Goal: Use online tool/utility: Utilize a website feature to perform a specific function

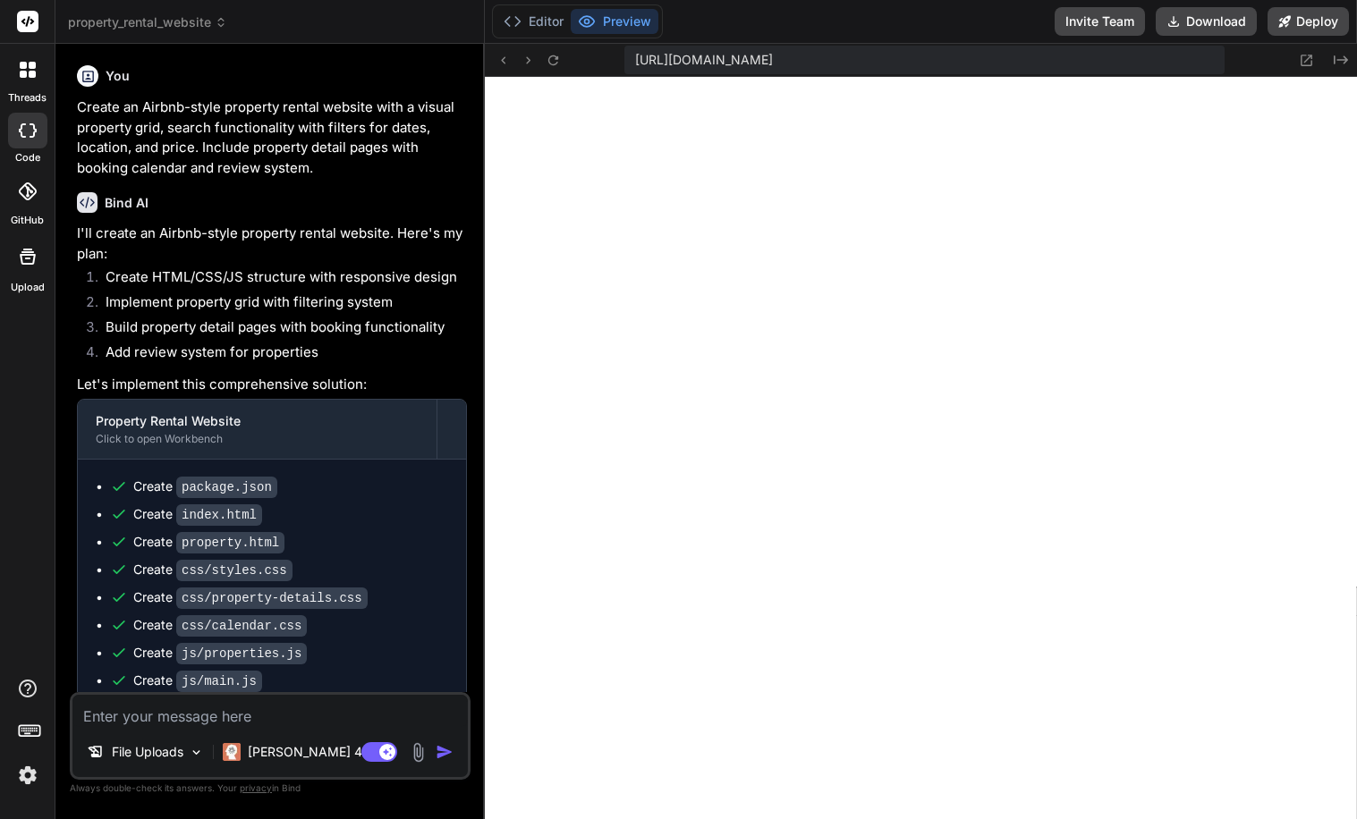
scroll to position [884, 0]
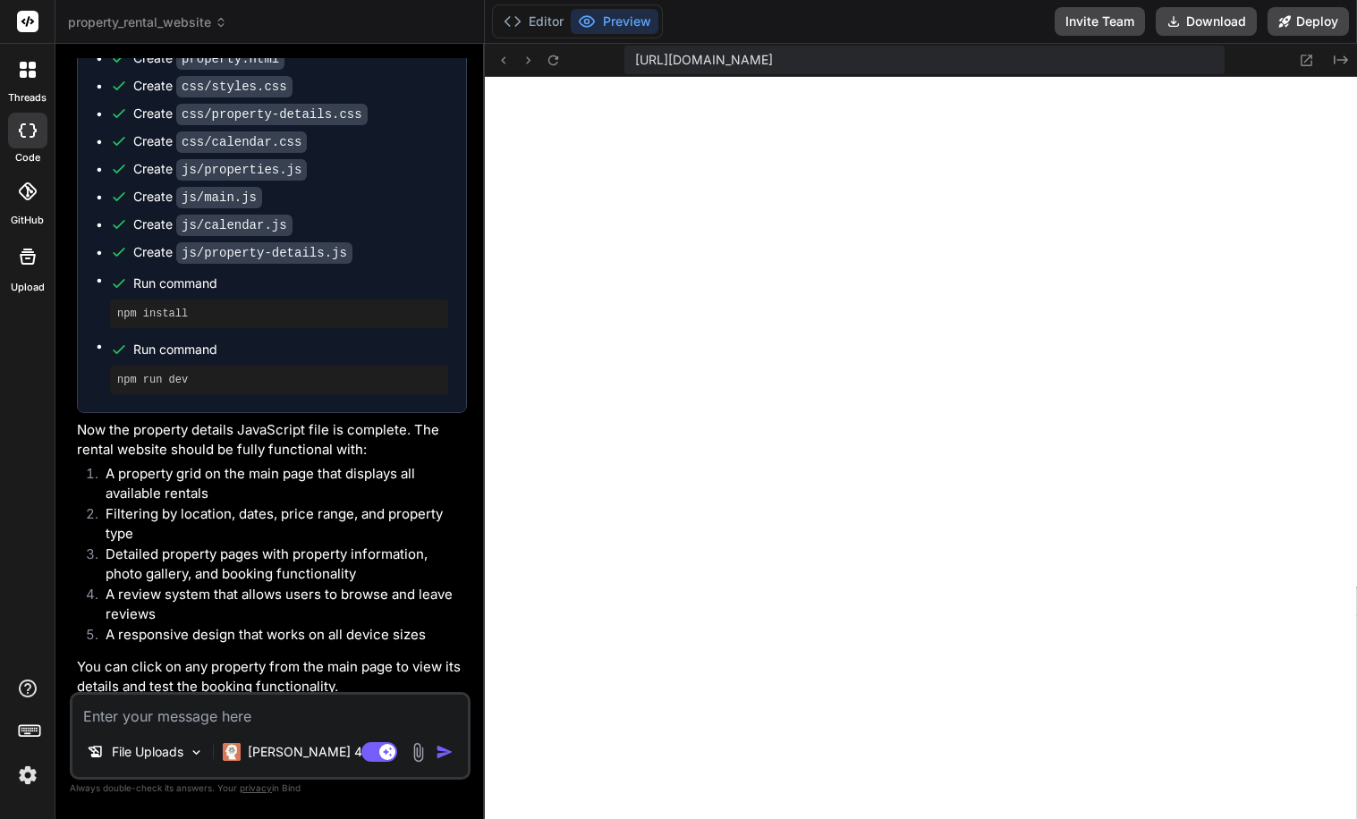
type textarea "} }); }"
type textarea "x"
type textarea "stars.forEach((star, index) => { if (index < rating) { star.classList.replace('…"
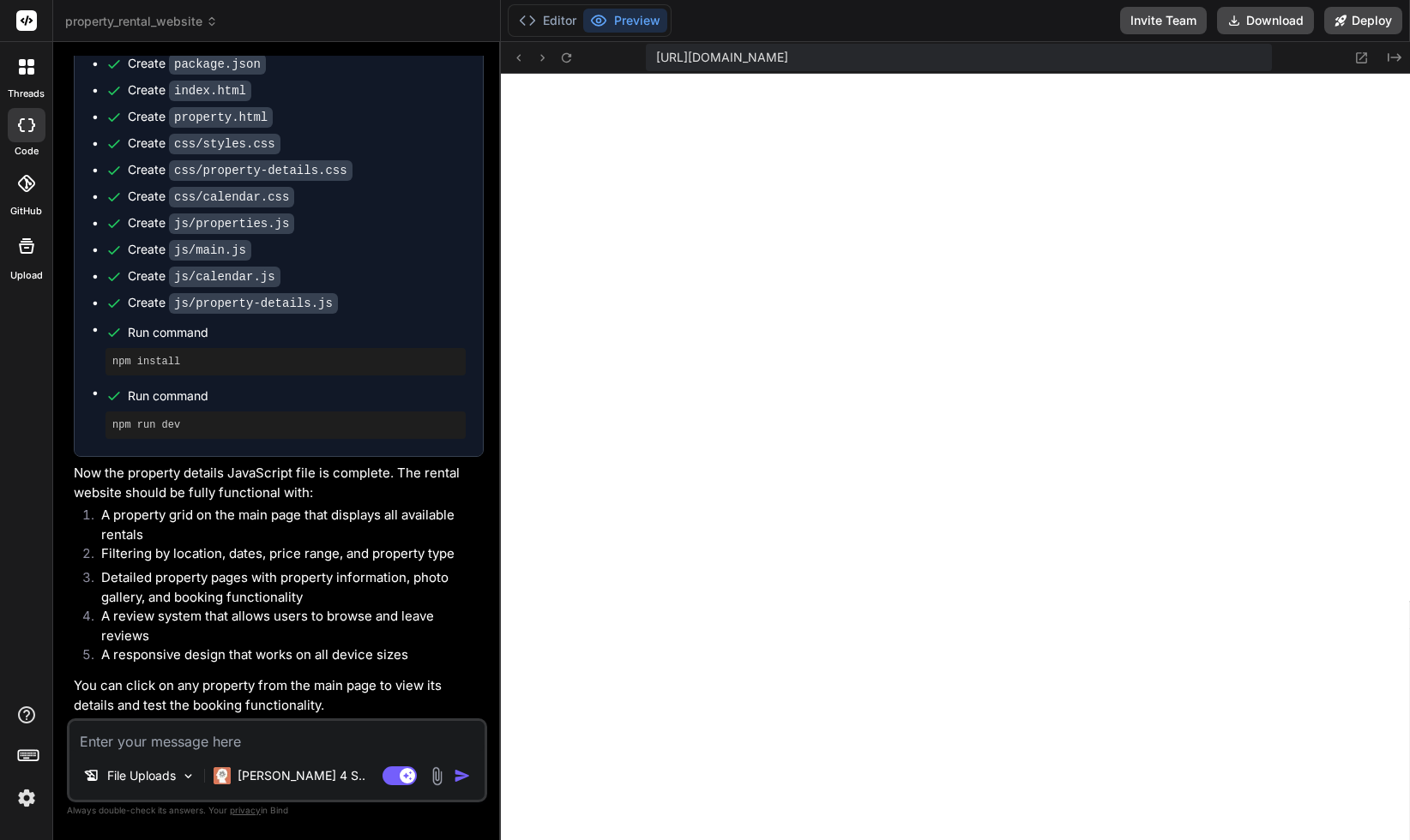
scroll to position [831, 0]
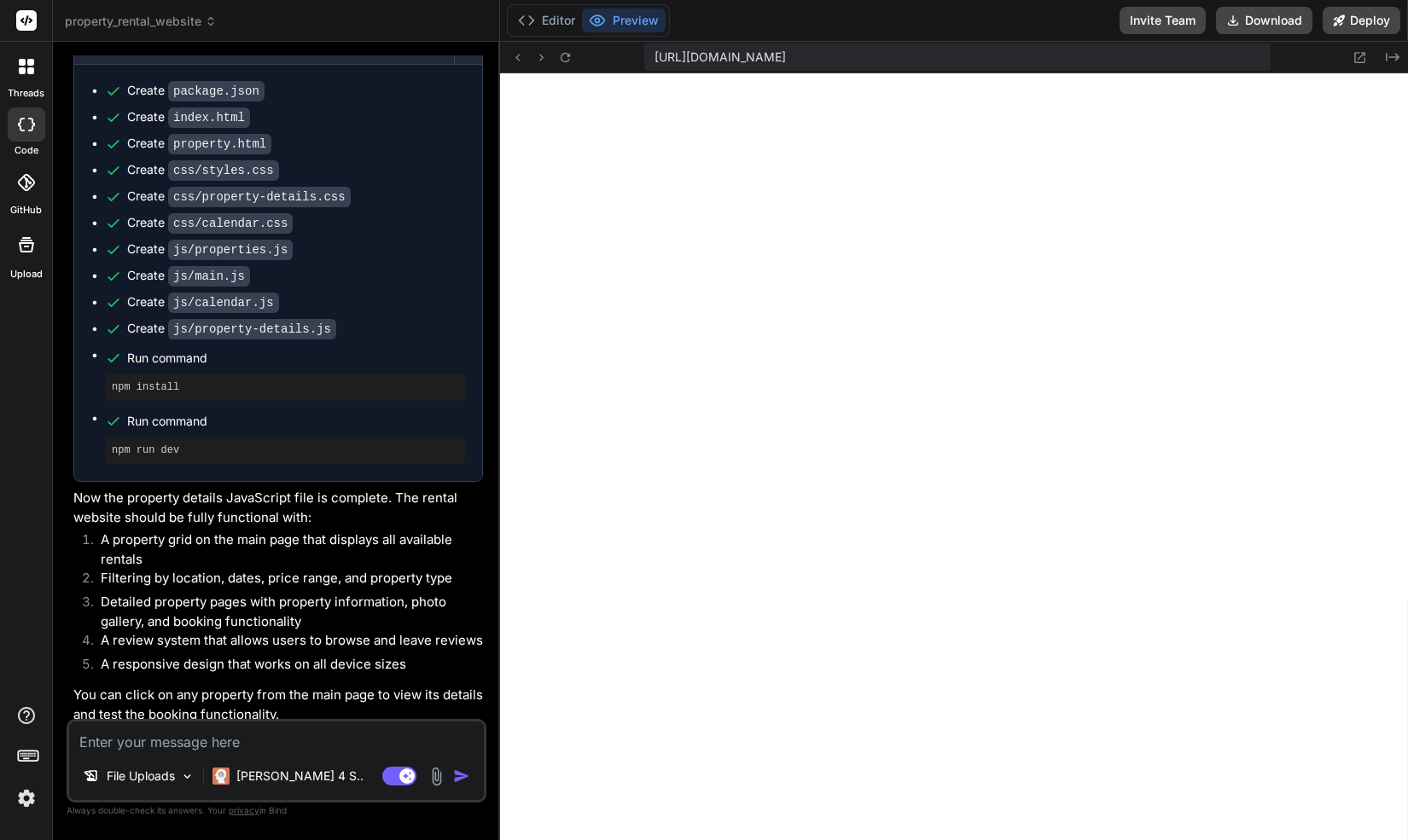
type textarea "x"
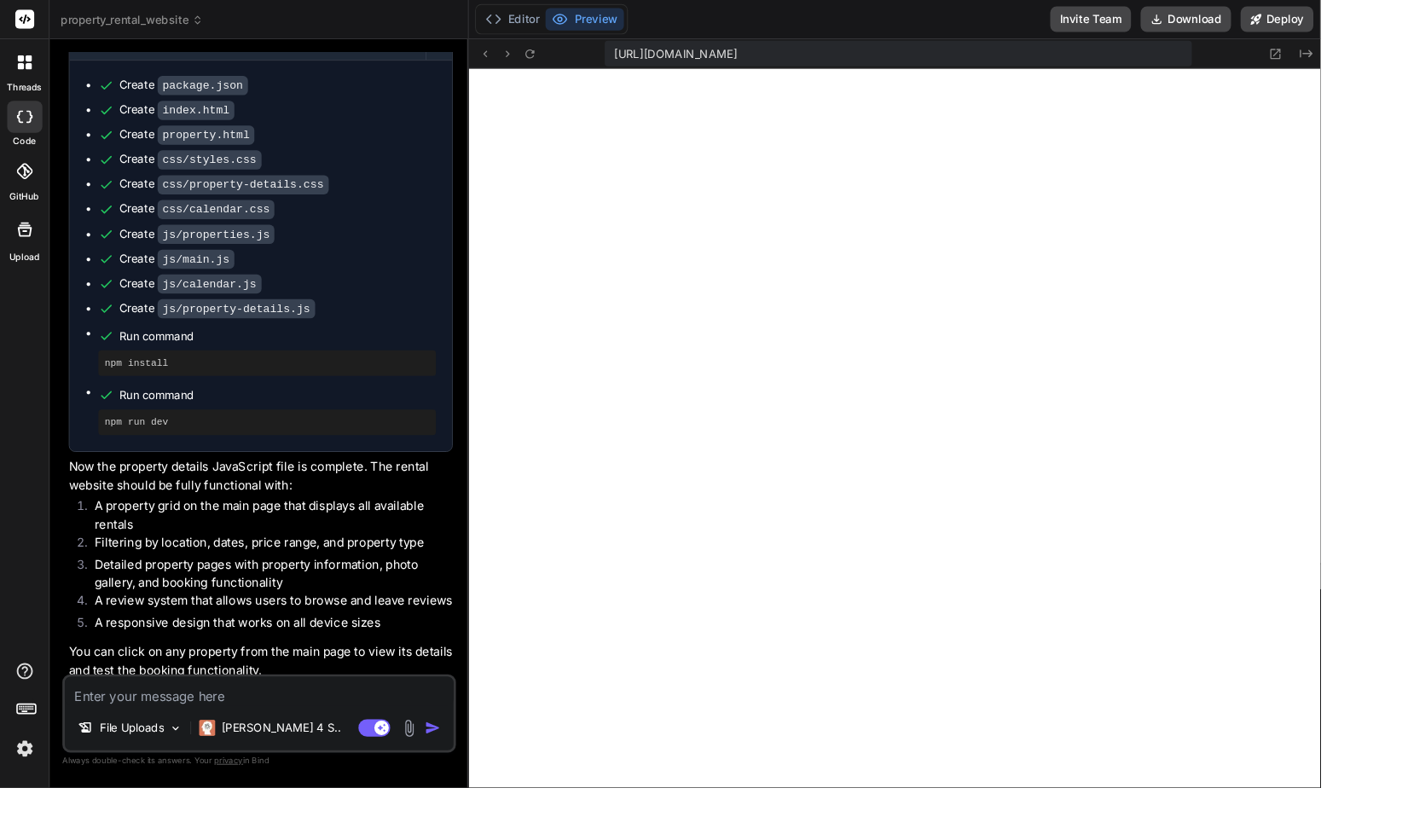
type textarea "stars.forEach((star, index) => { if (index < rating) { star.classList.replace('…"
type textarea "x"
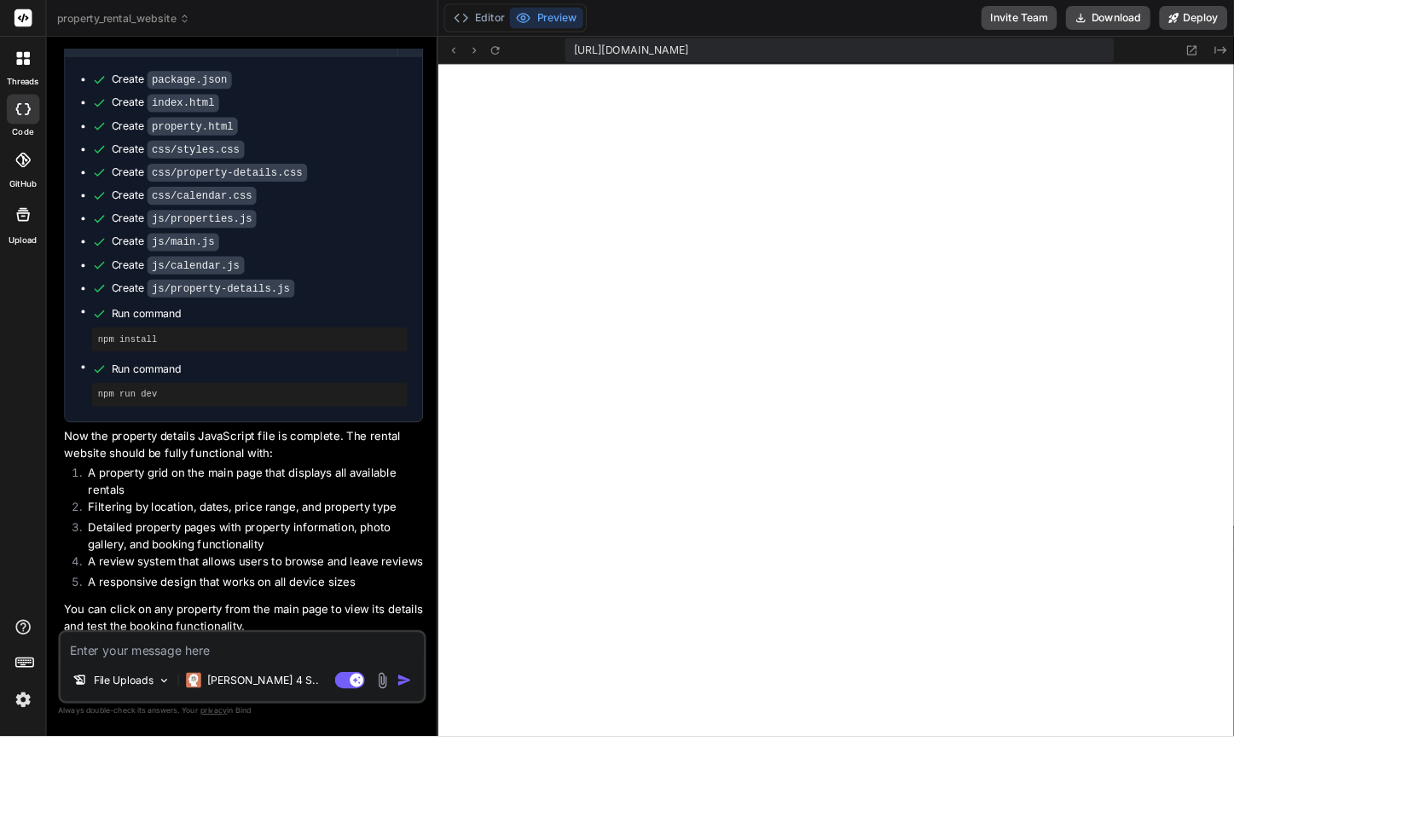
type textarea "if (index < rating) { star.classList.replace('far', 'fas'); } else { star.class…"
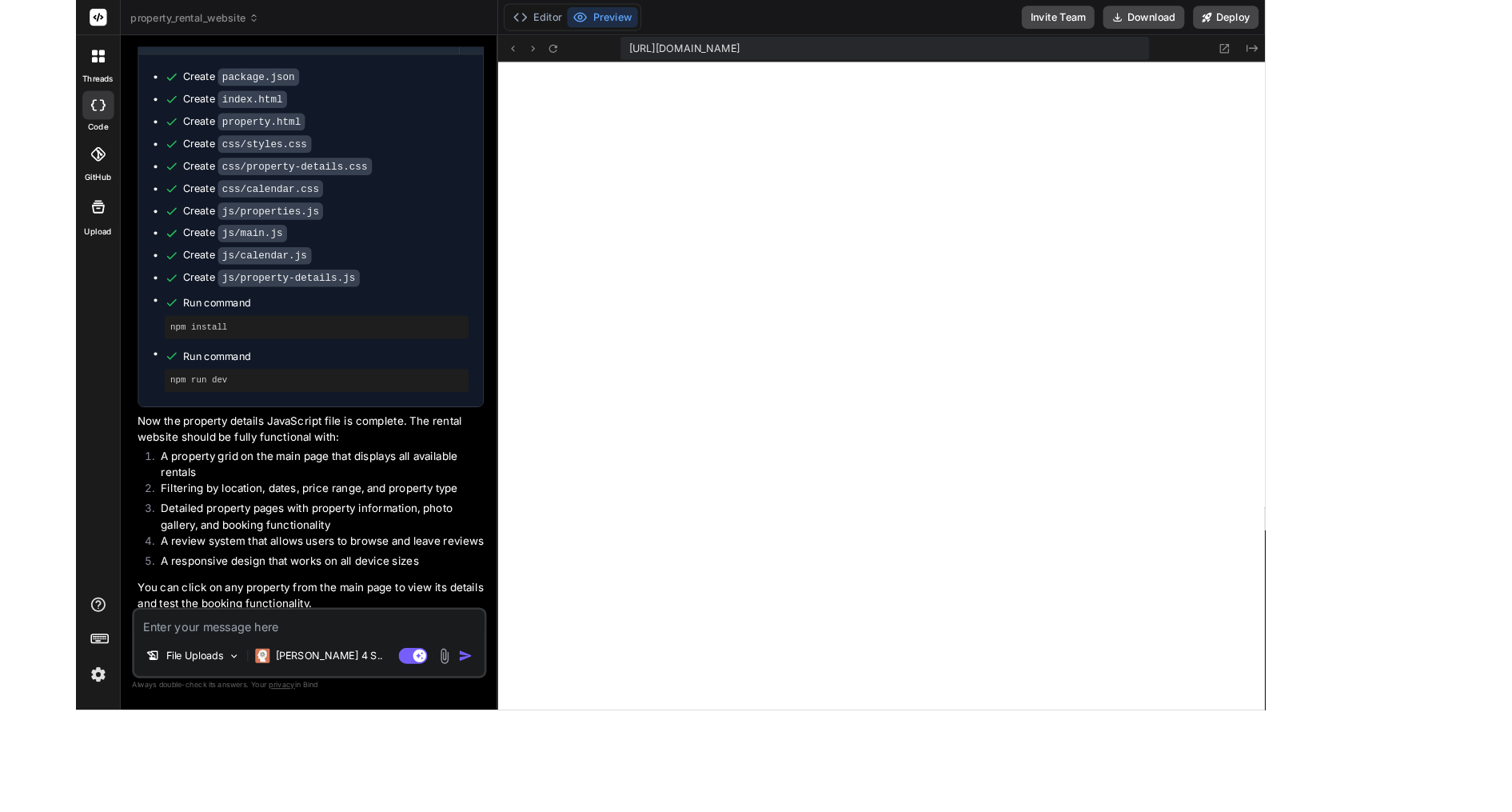
scroll to position [0, 443]
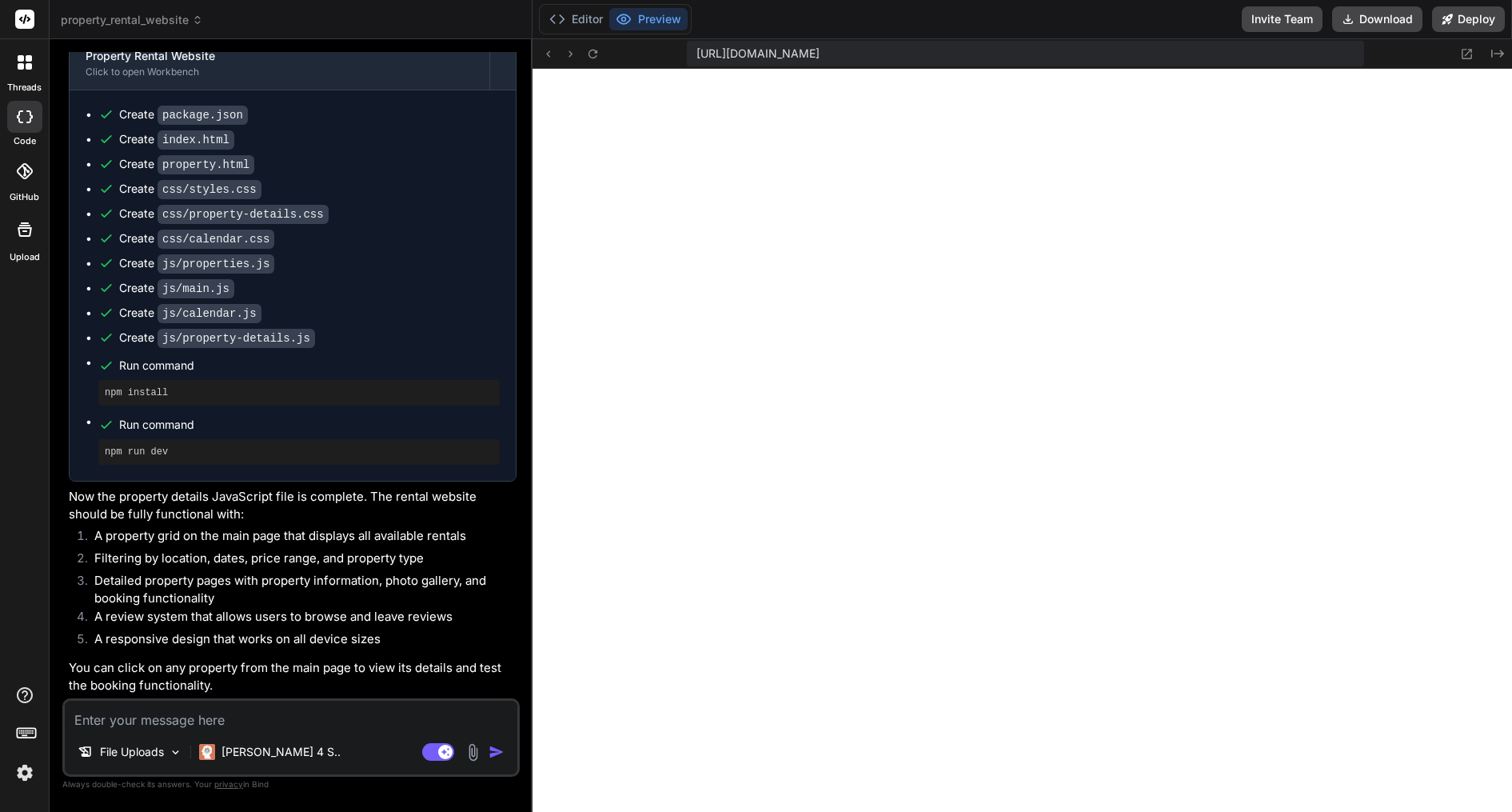
type textarea "x"
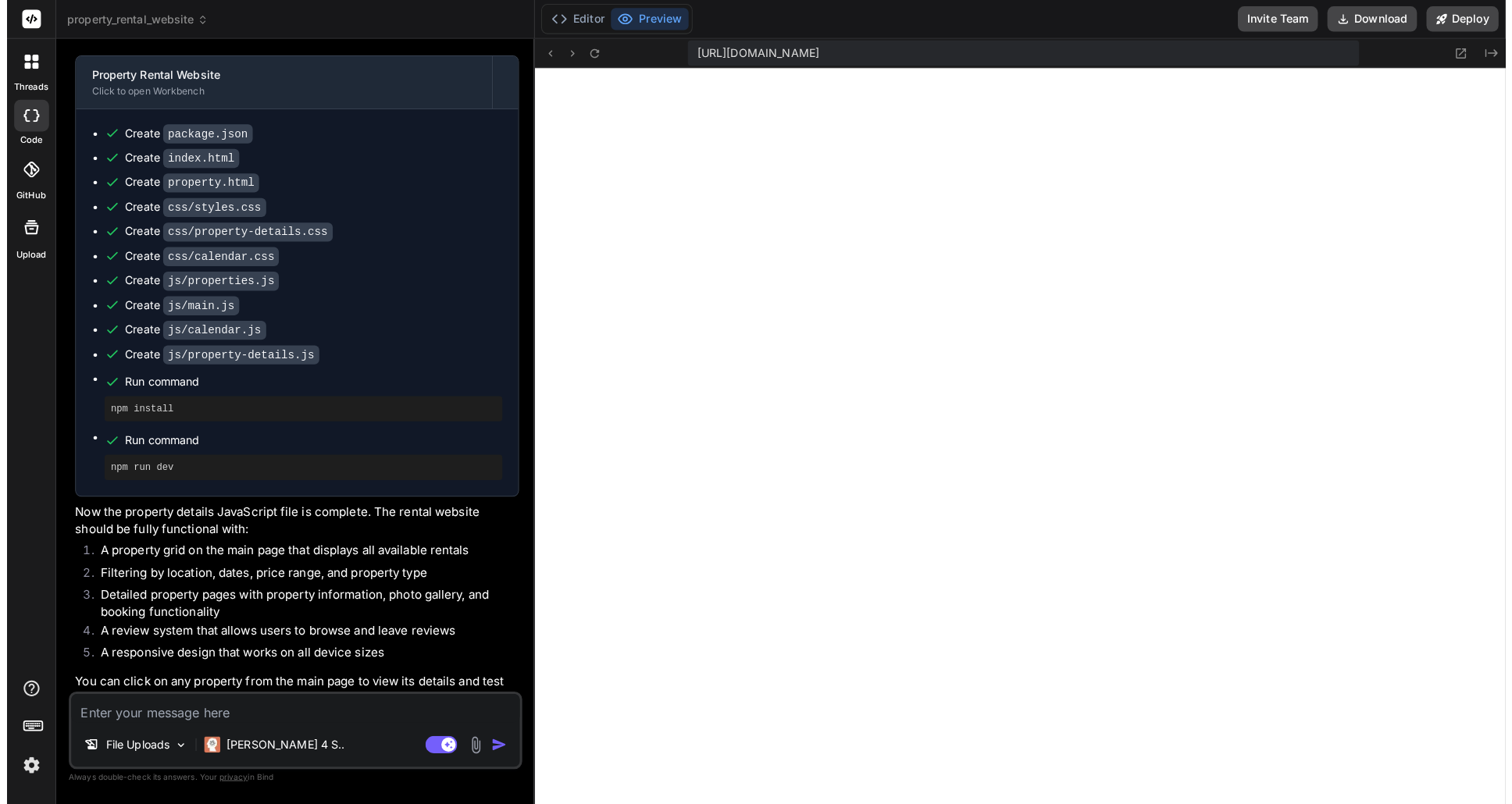
scroll to position [0, 409]
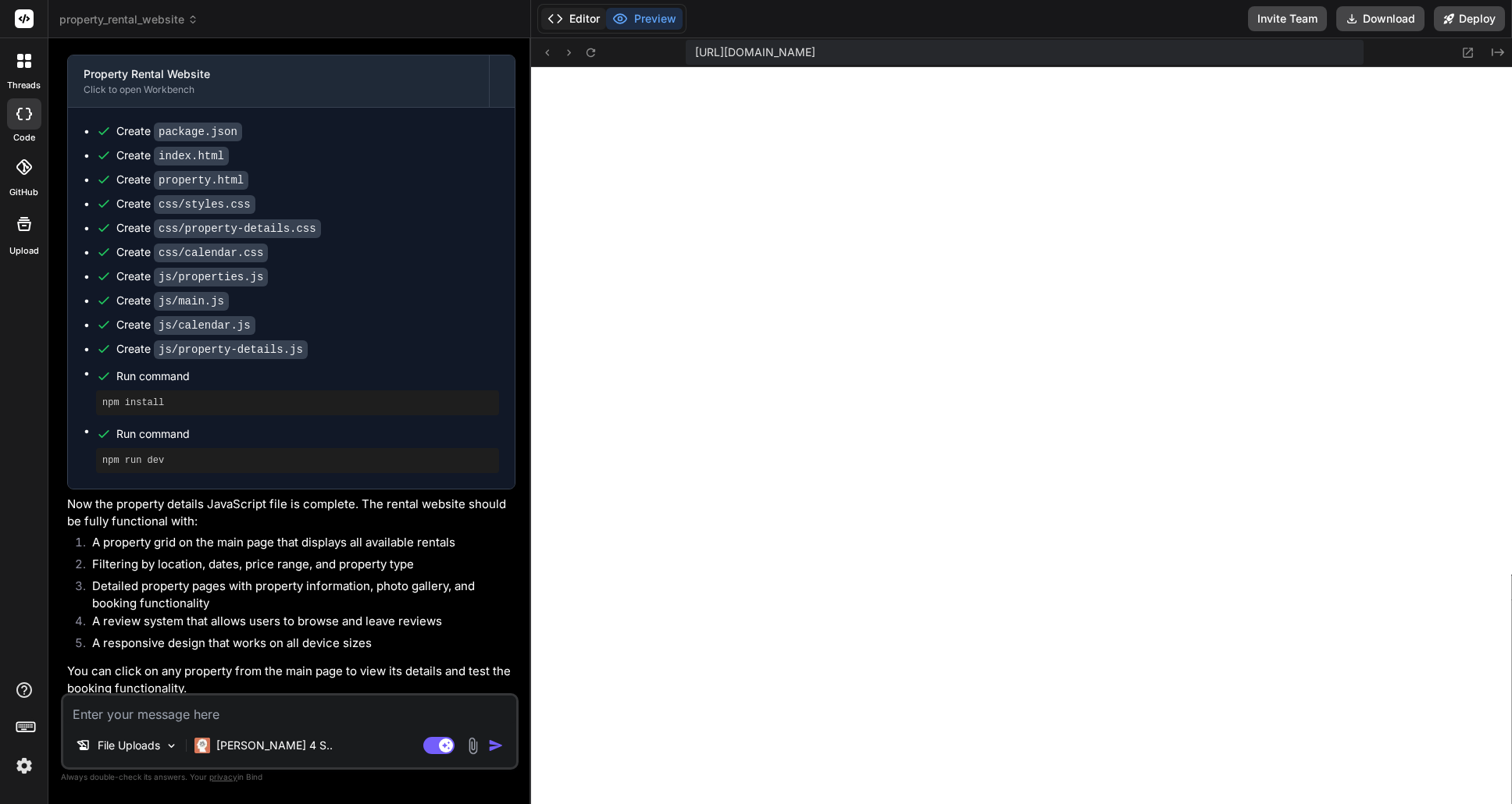
click at [556, 12] on icon at bounding box center [556, 19] width 16 height 16
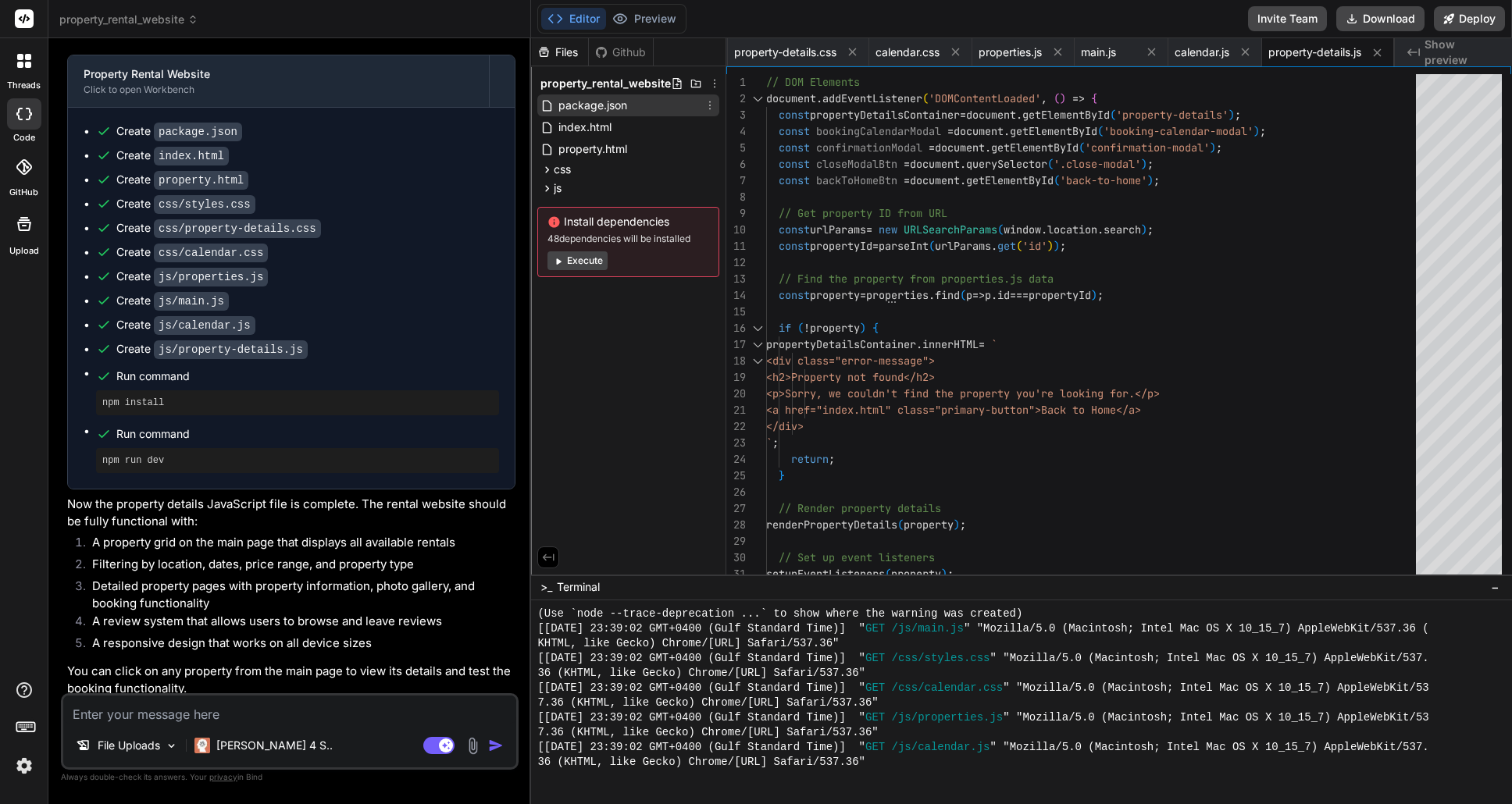
click at [640, 101] on div "package.json" at bounding box center [628, 105] width 182 height 22
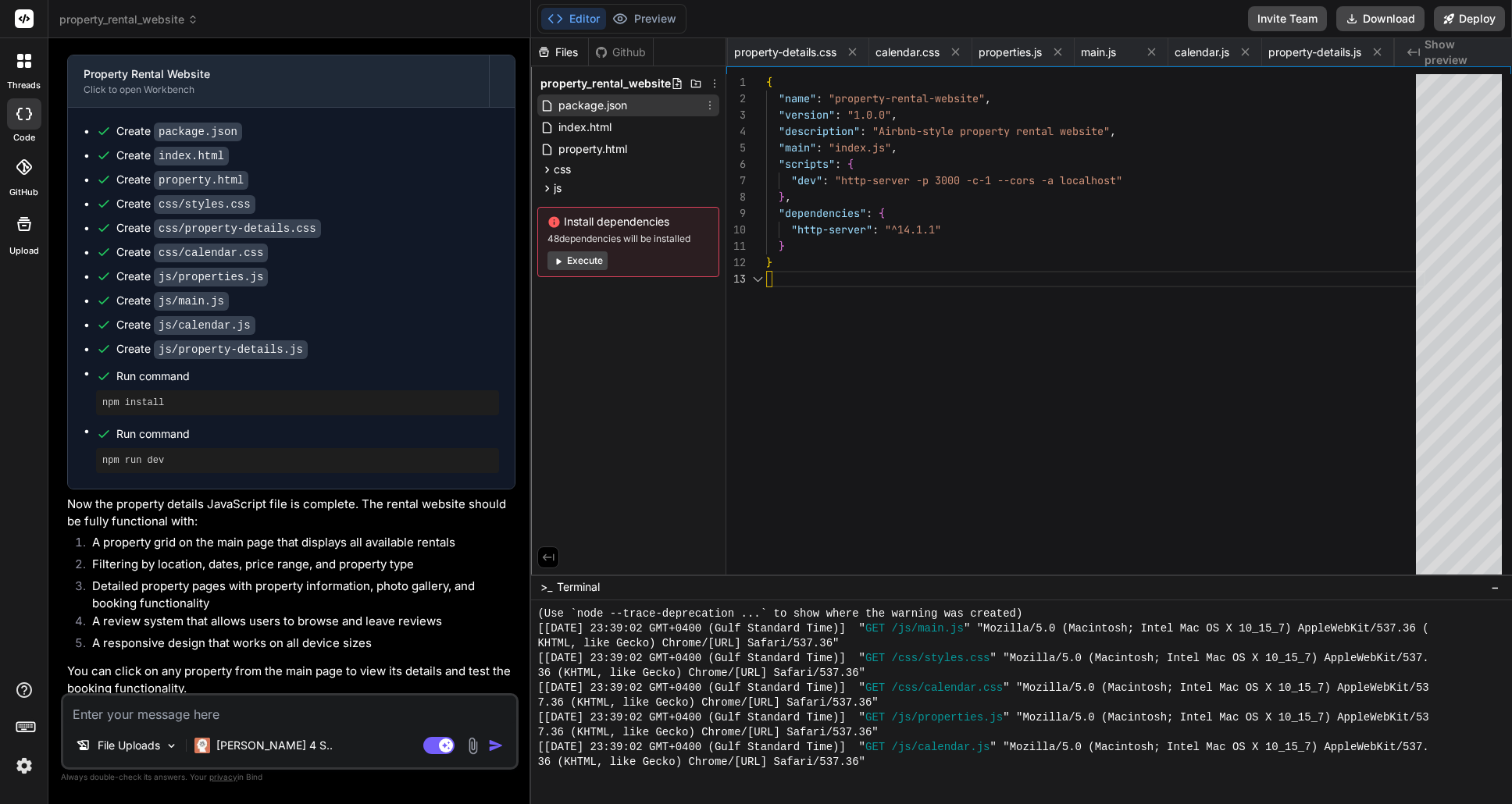
scroll to position [33, 0]
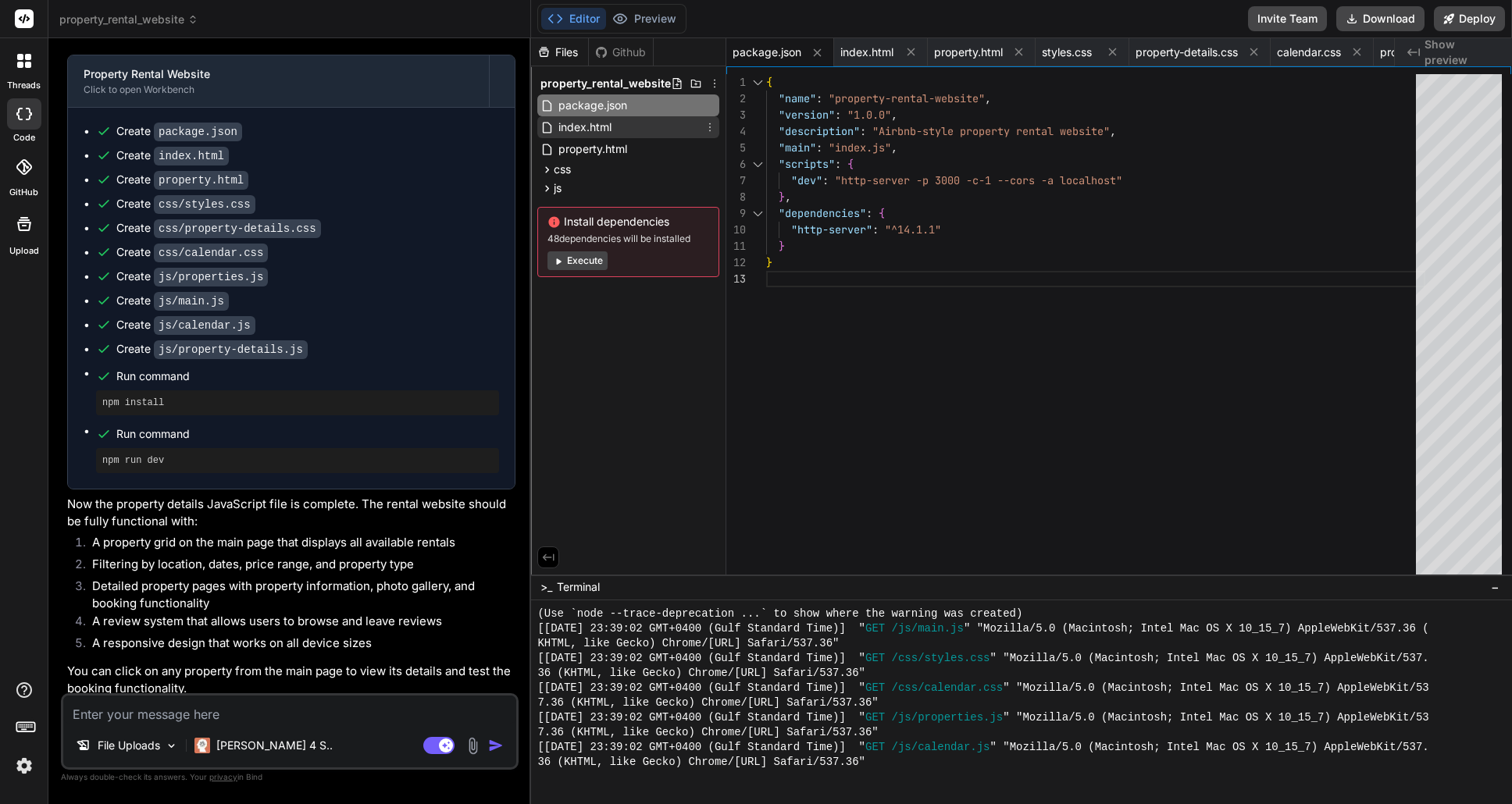
click at [639, 134] on div "index.html" at bounding box center [628, 127] width 182 height 22
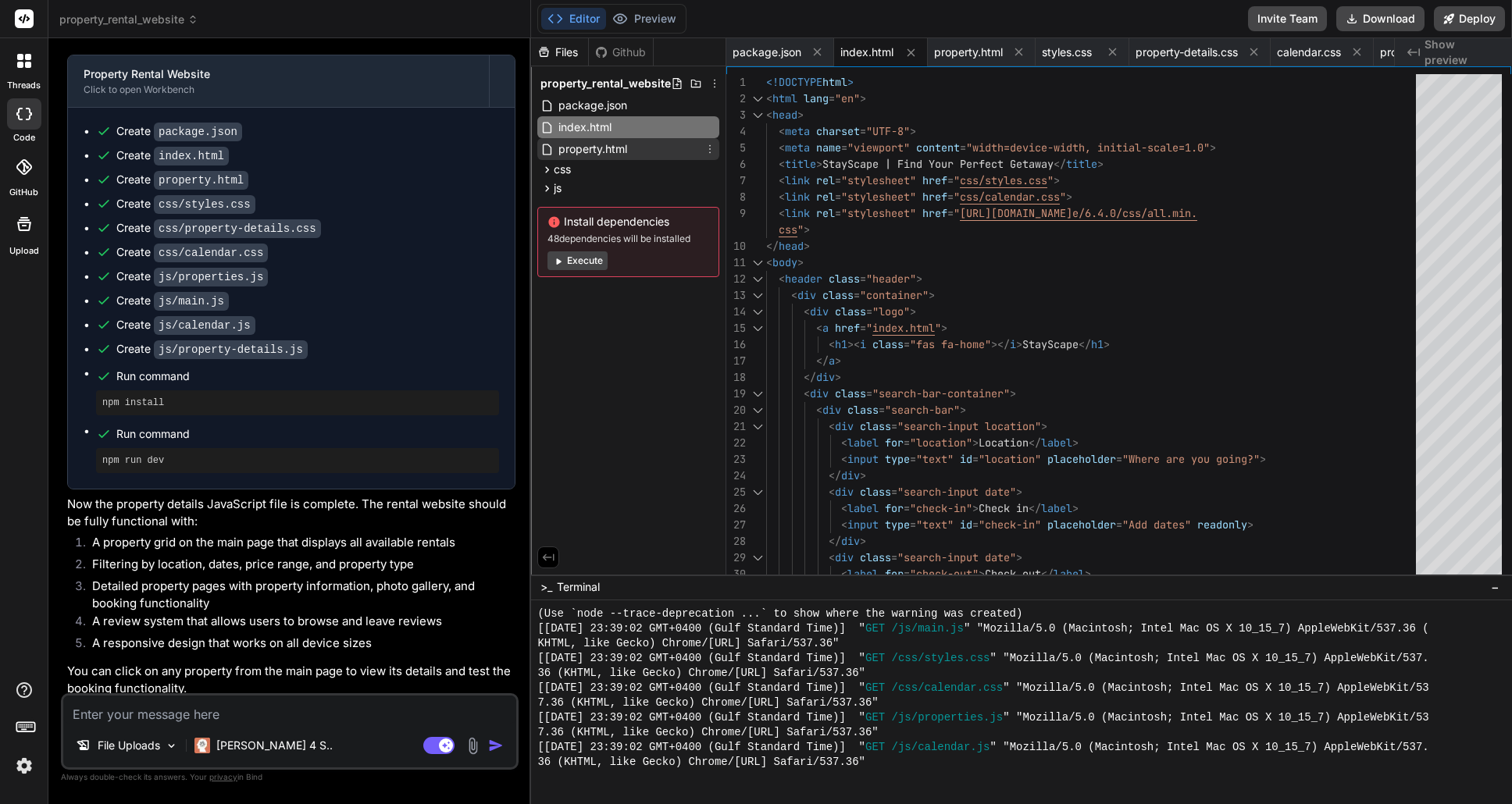
click at [611, 148] on span "property.html" at bounding box center [593, 148] width 72 height 18
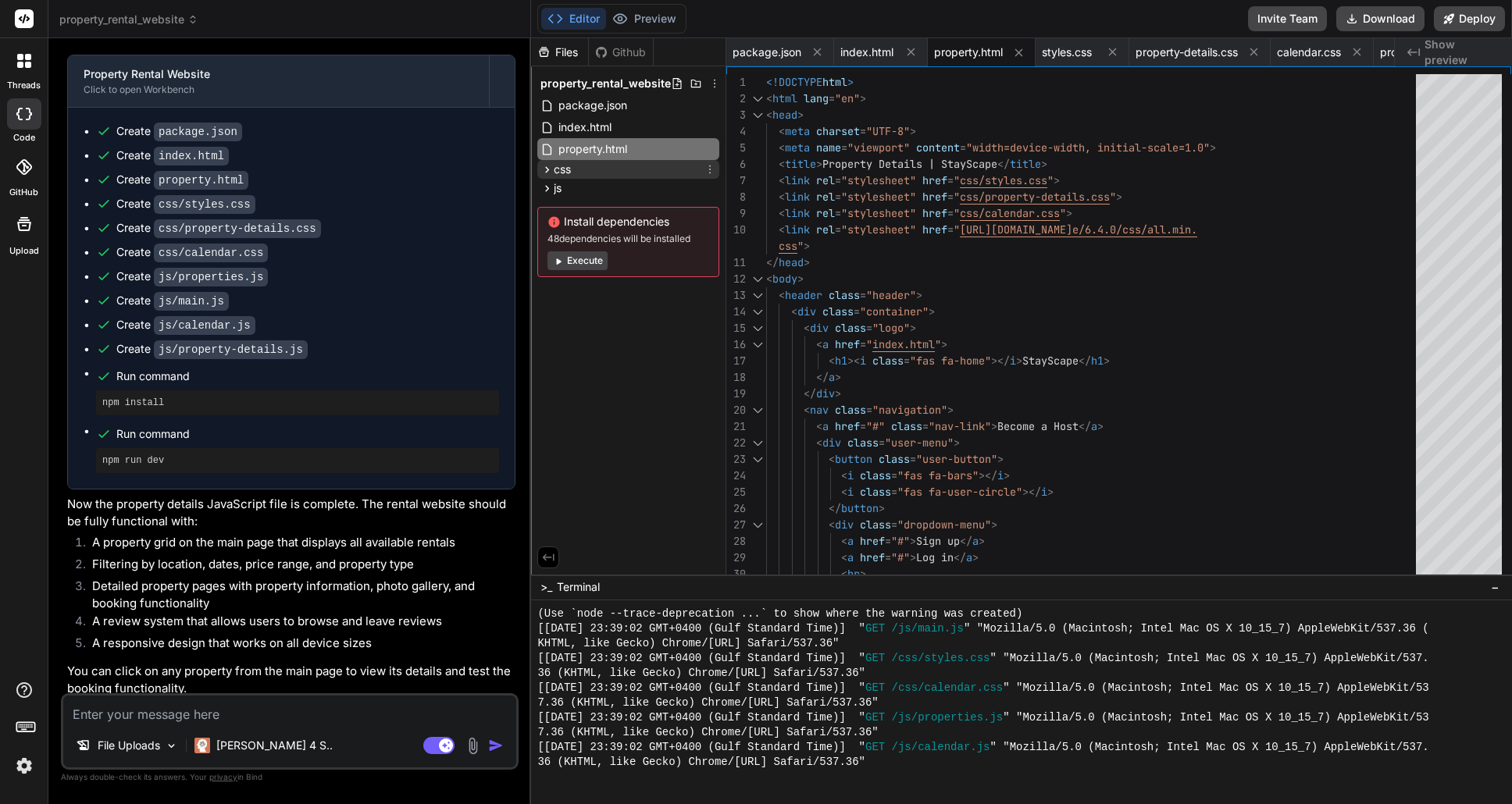
click at [610, 165] on div "css" at bounding box center [628, 168] width 182 height 18
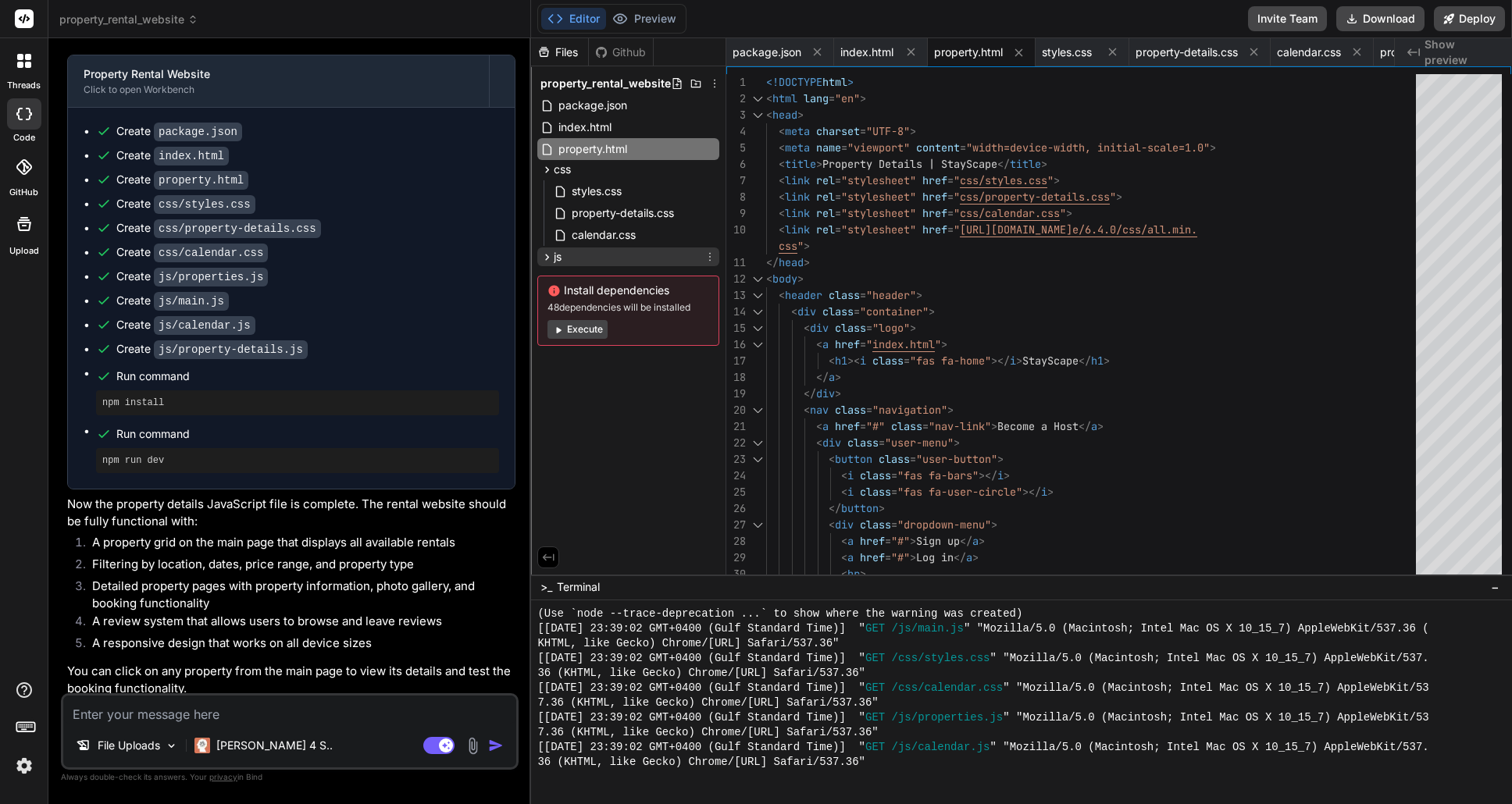
click at [544, 258] on icon at bounding box center [547, 257] width 13 height 13
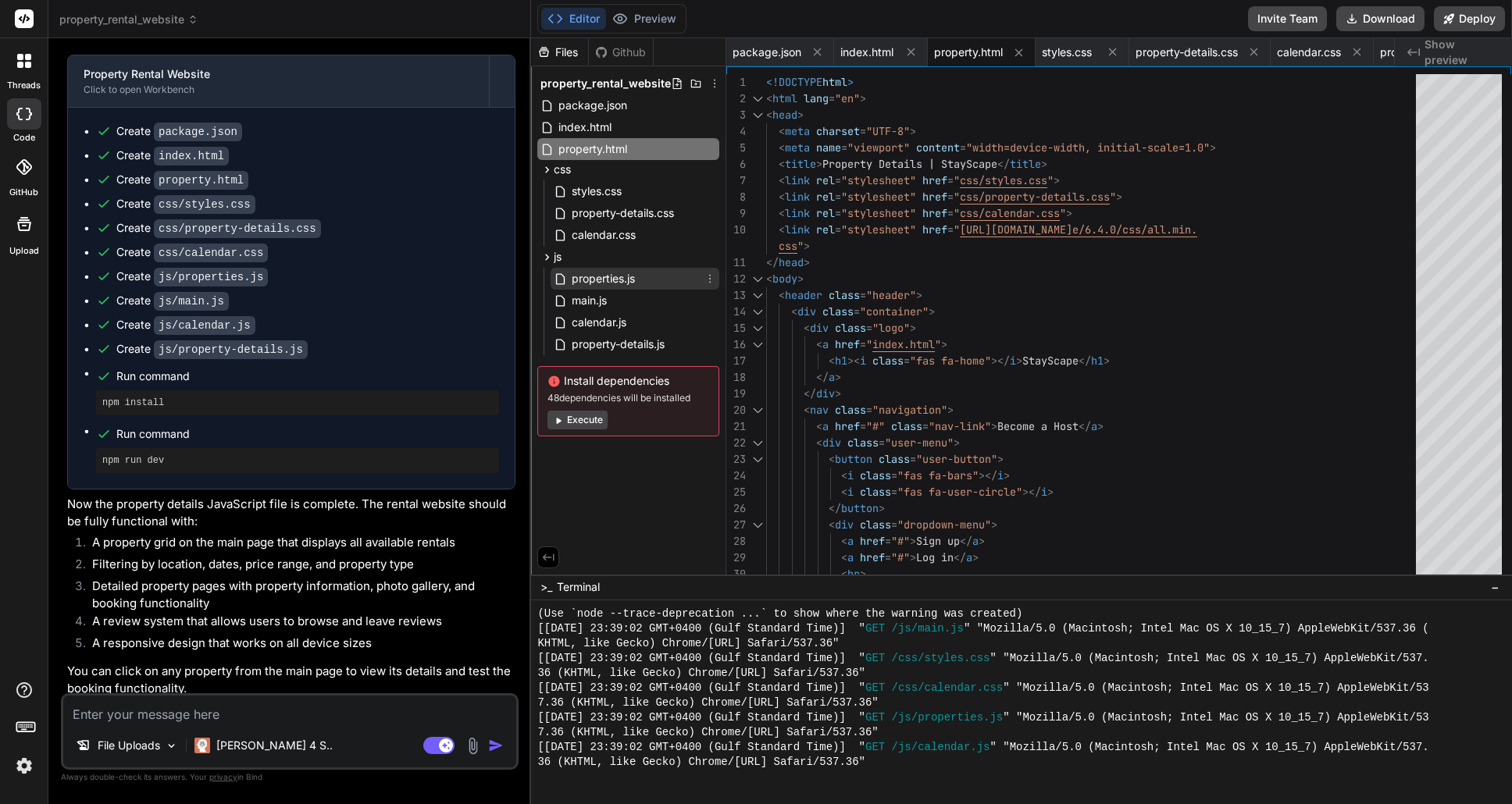
click at [611, 283] on span "properties.js" at bounding box center [604, 278] width 66 height 18
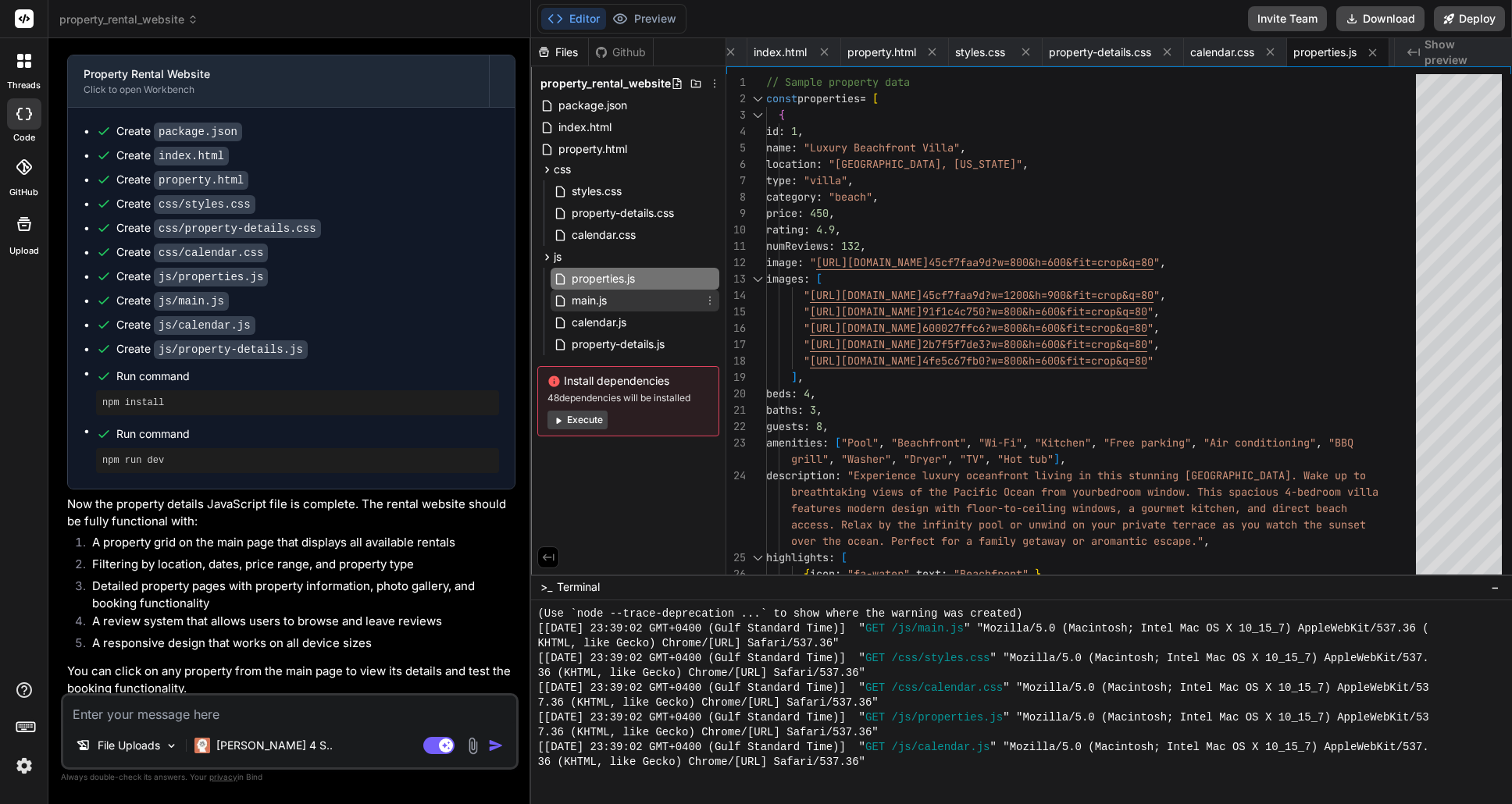
click at [620, 305] on div "main.js" at bounding box center [634, 300] width 169 height 22
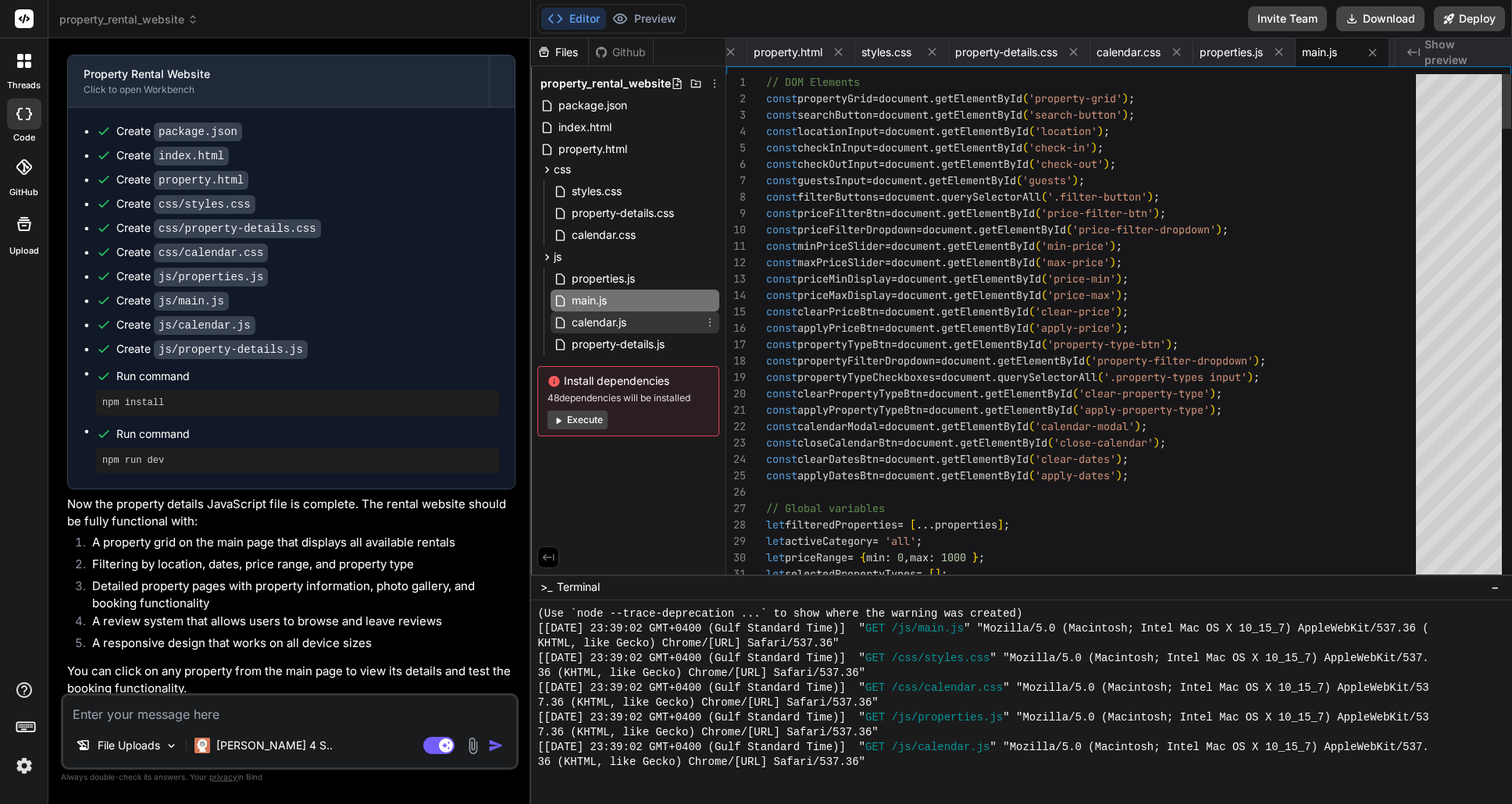
click at [628, 321] on span "calendar.js" at bounding box center [599, 322] width 58 height 18
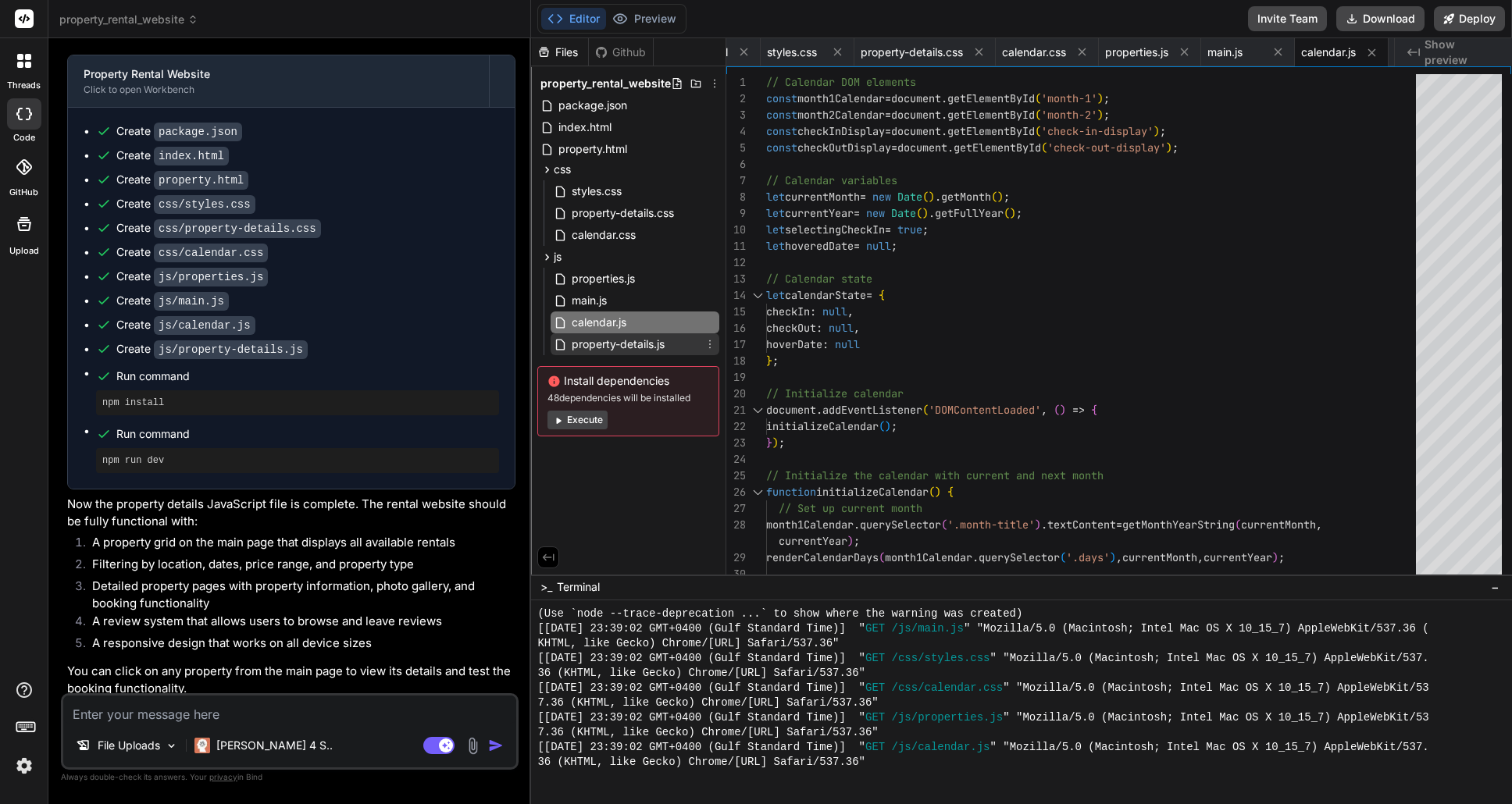
click at [646, 343] on span "property-details.js" at bounding box center [618, 344] width 96 height 18
type textarea "if (index < rating) { star.classList.replace('far', 'fas'); } else { star.class…"
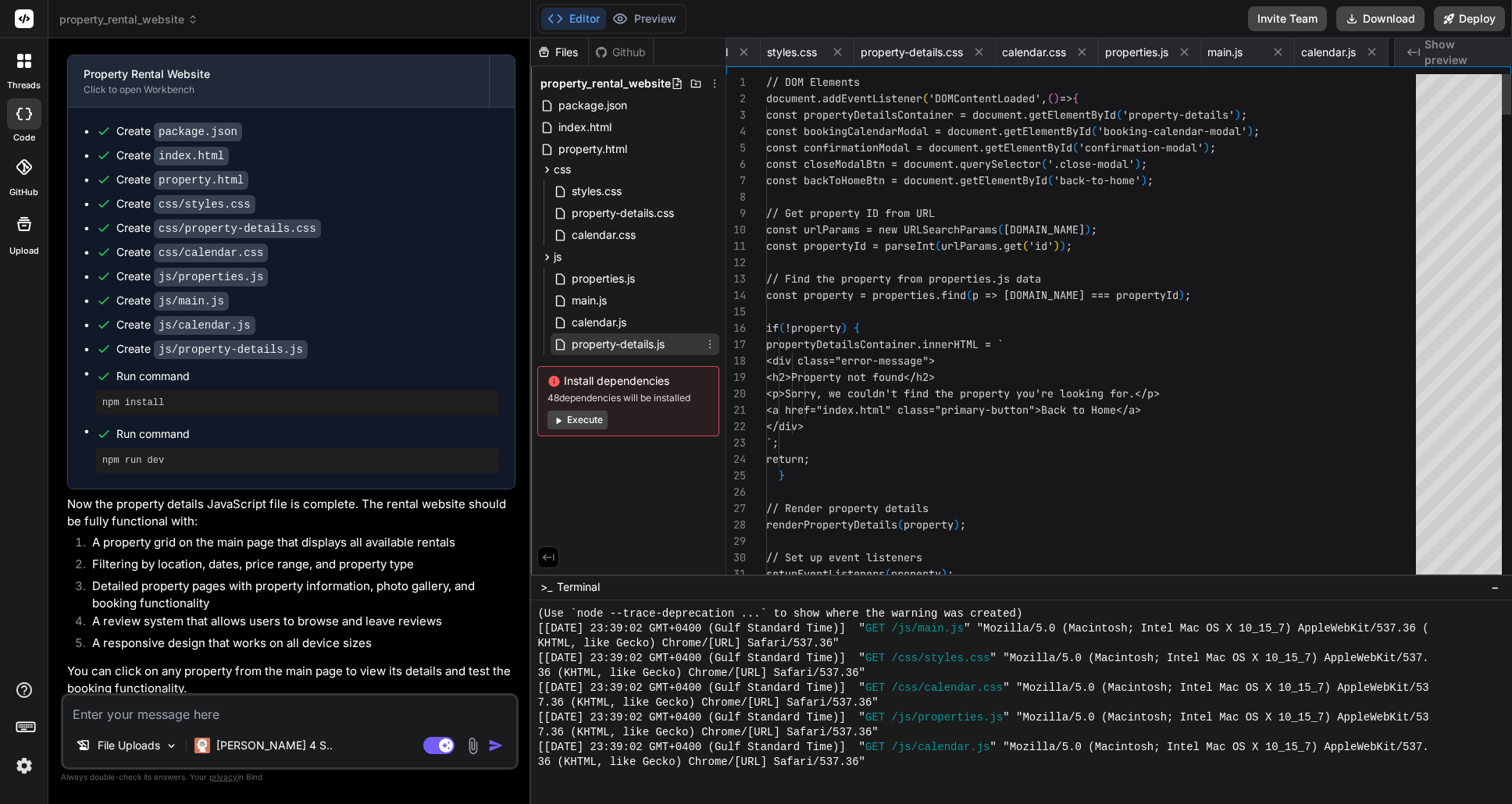
scroll to position [0, 409]
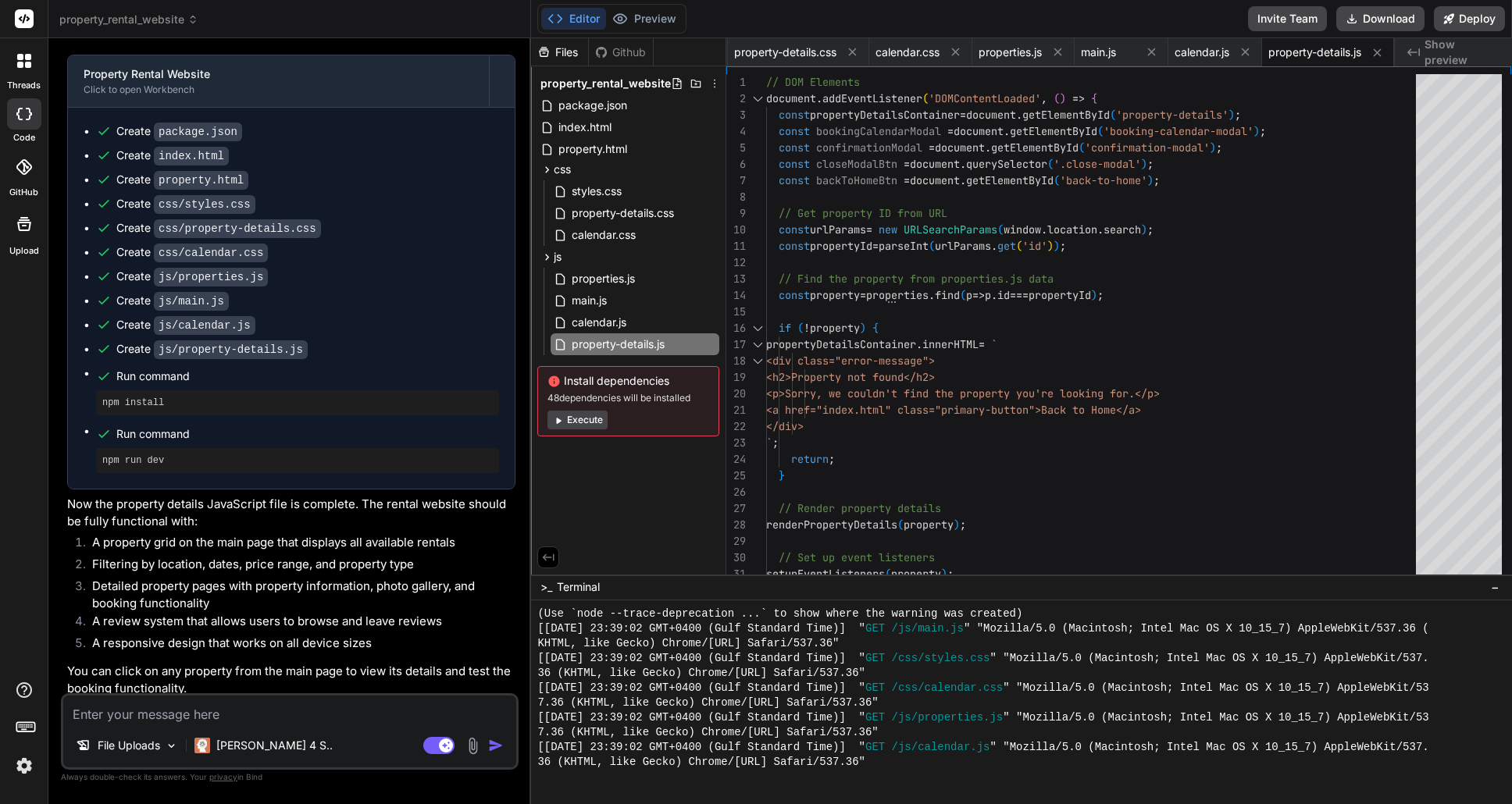
click at [580, 419] on button "Execute" at bounding box center [577, 419] width 60 height 18
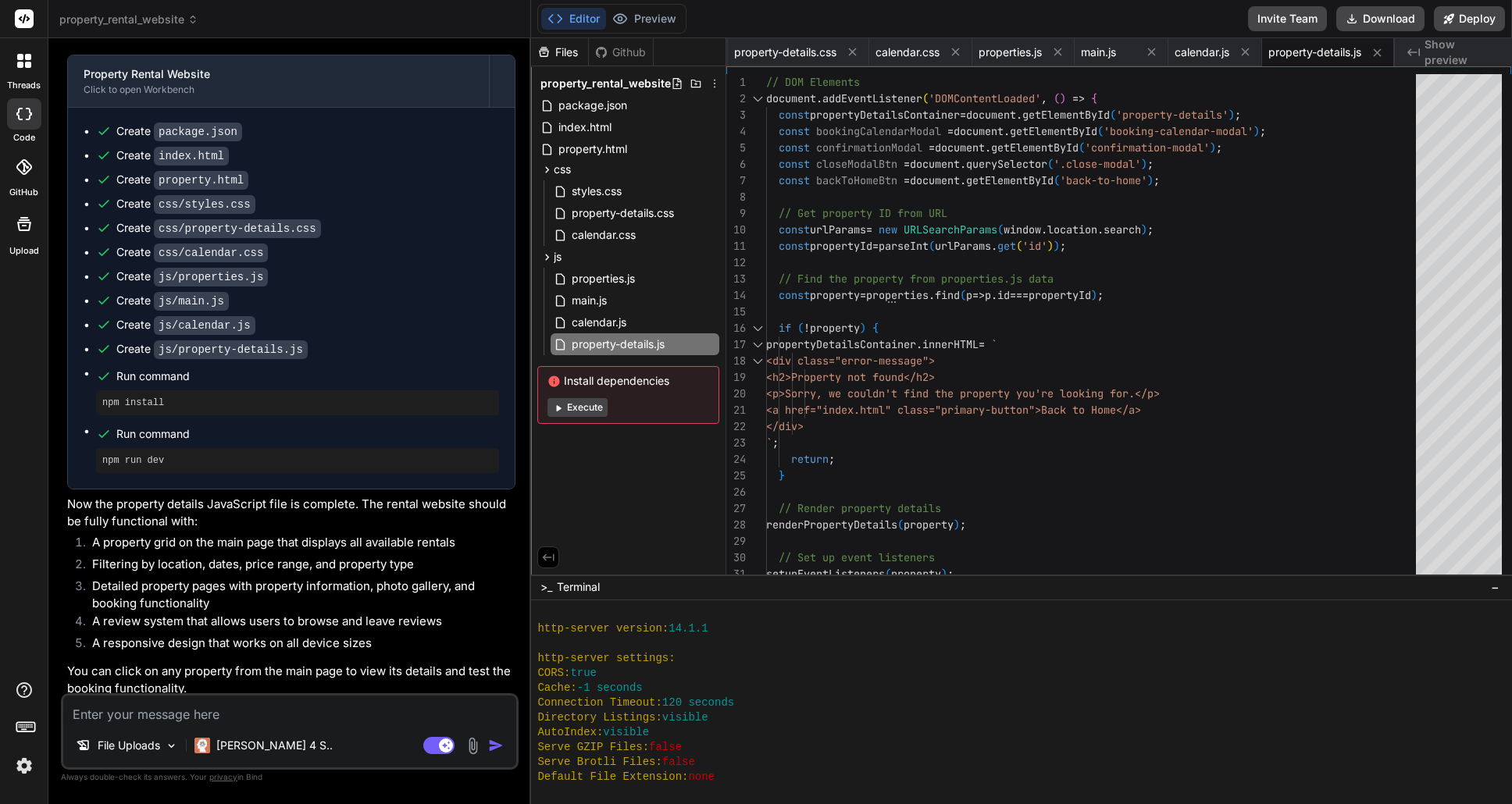
scroll to position [1513, 0]
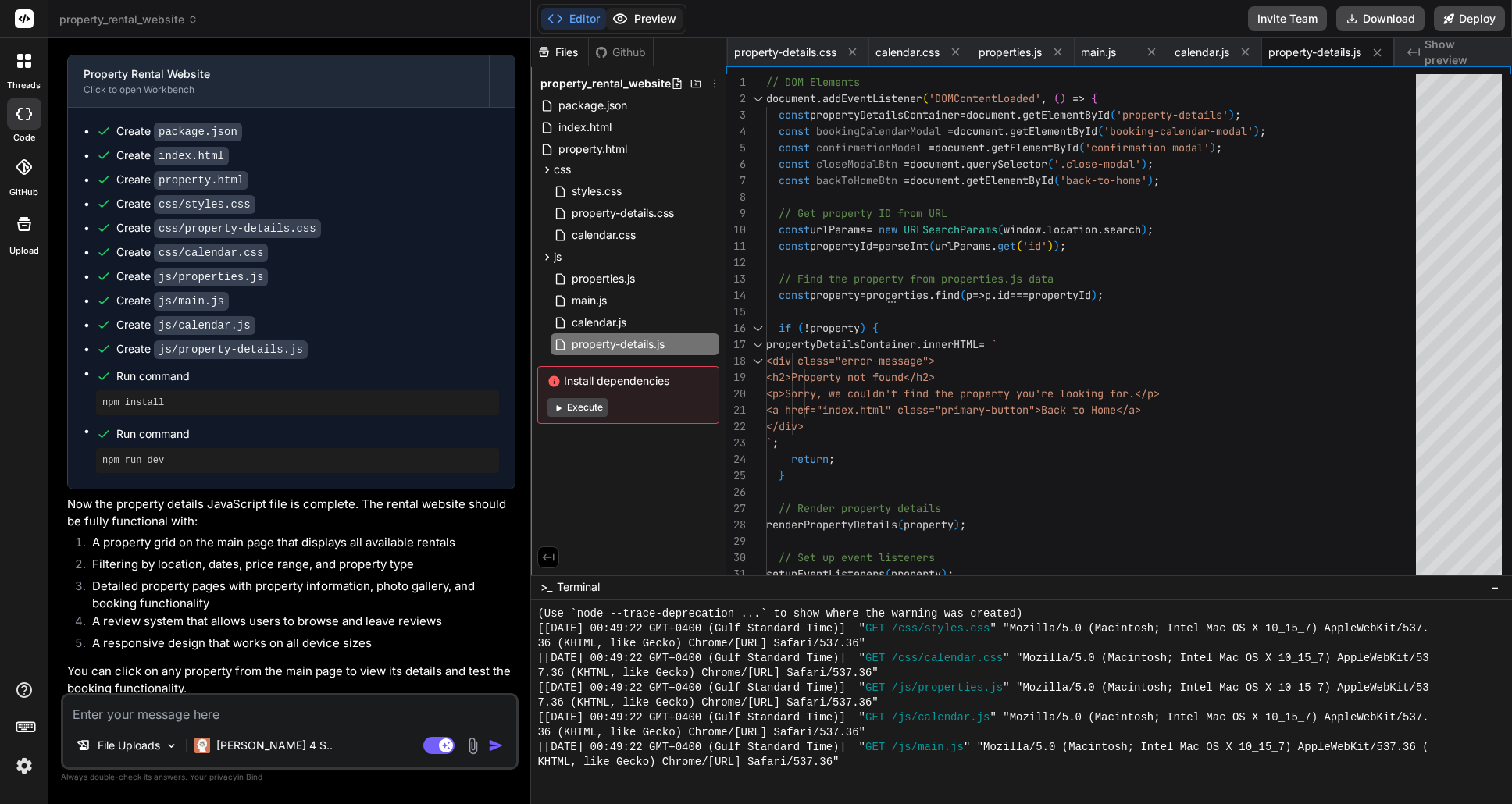
click at [652, 14] on button "Preview" at bounding box center [645, 18] width 77 height 22
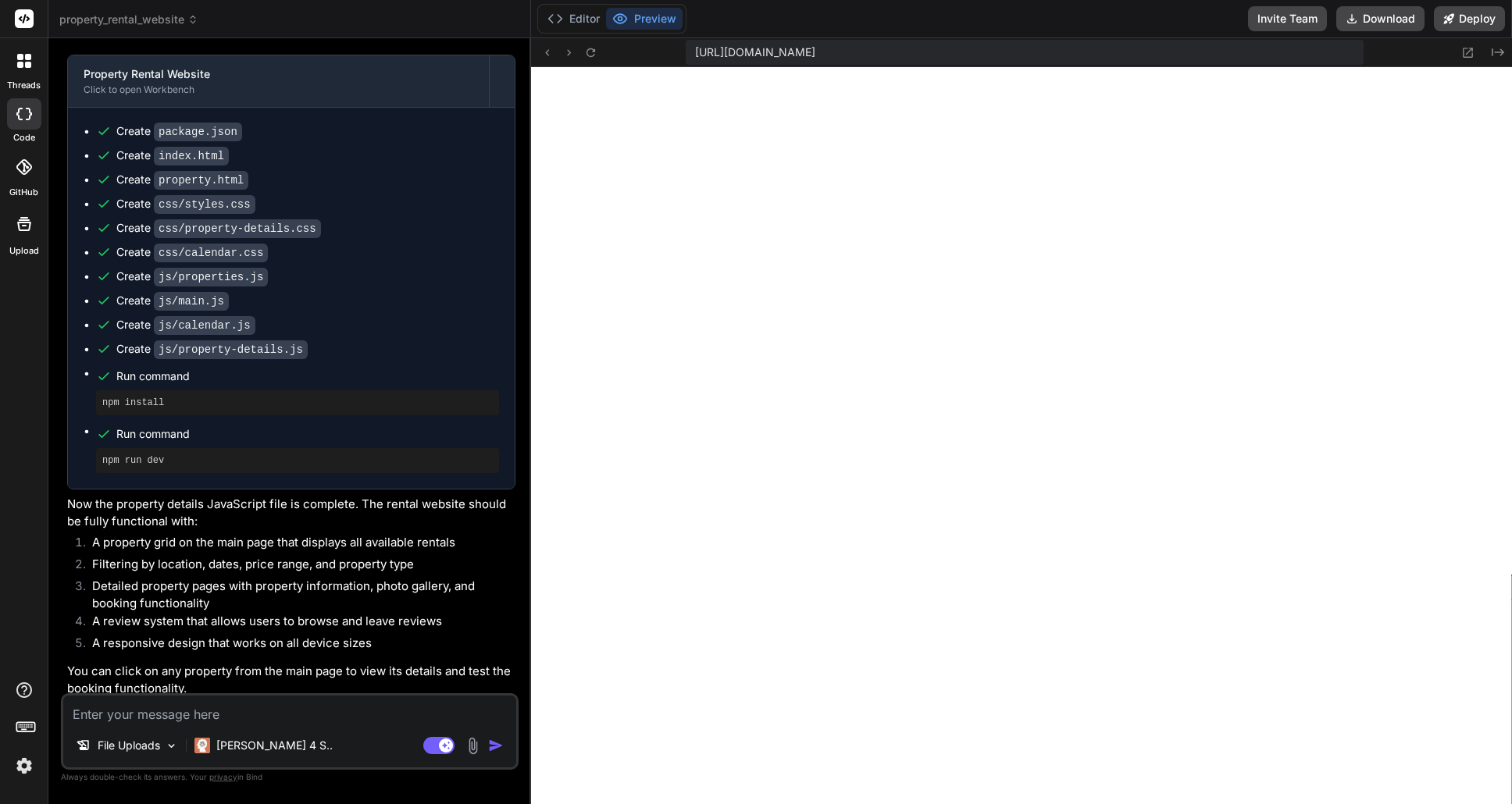
scroll to position [1721, 0]
click at [547, 44] on button at bounding box center [546, 52] width 18 height 18
click at [544, 48] on icon at bounding box center [547, 52] width 13 height 13
click at [587, 17] on button "Editor" at bounding box center [574, 18] width 65 height 22
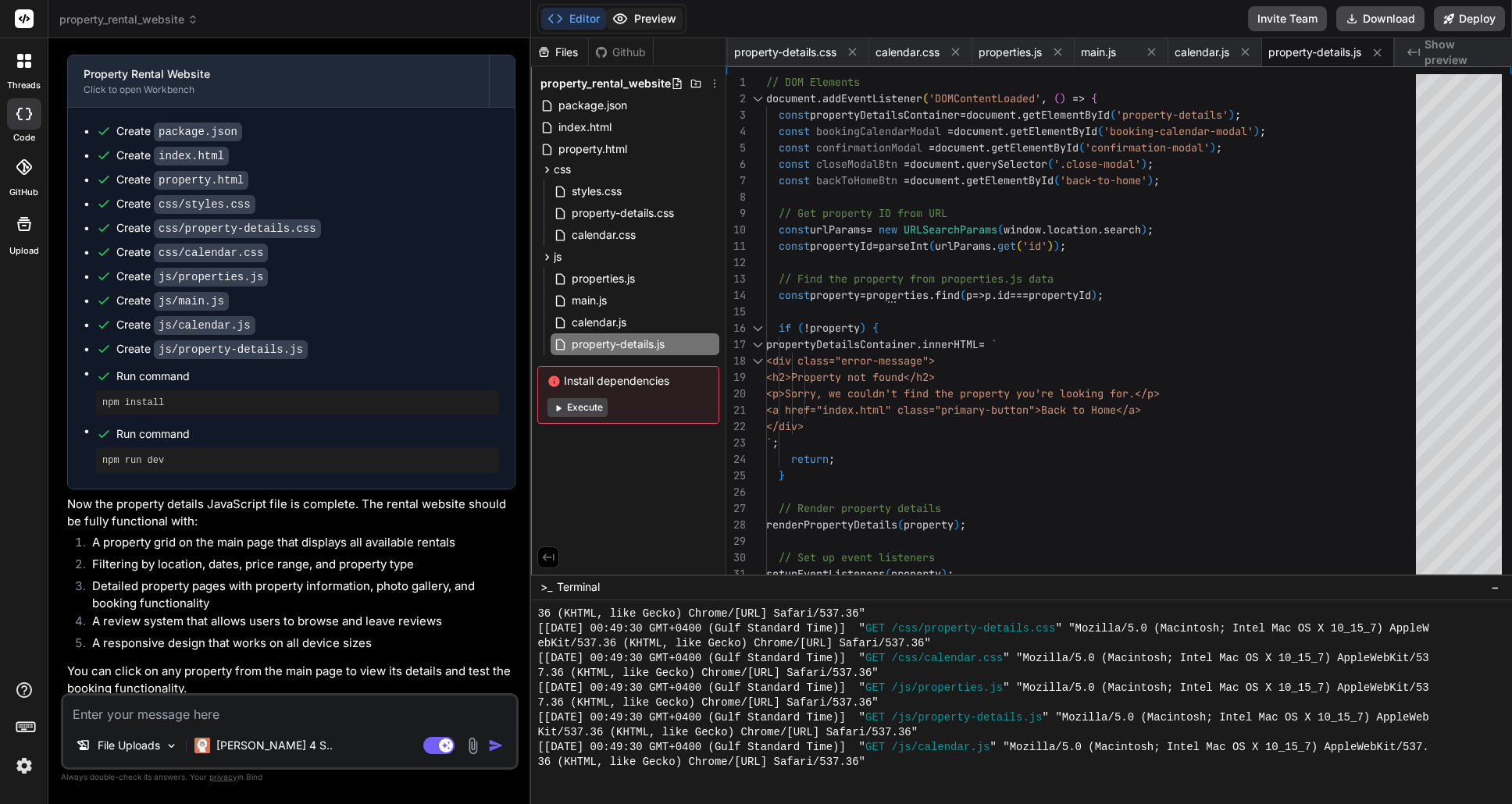
click at [650, 10] on button "Preview" at bounding box center [645, 18] width 77 height 22
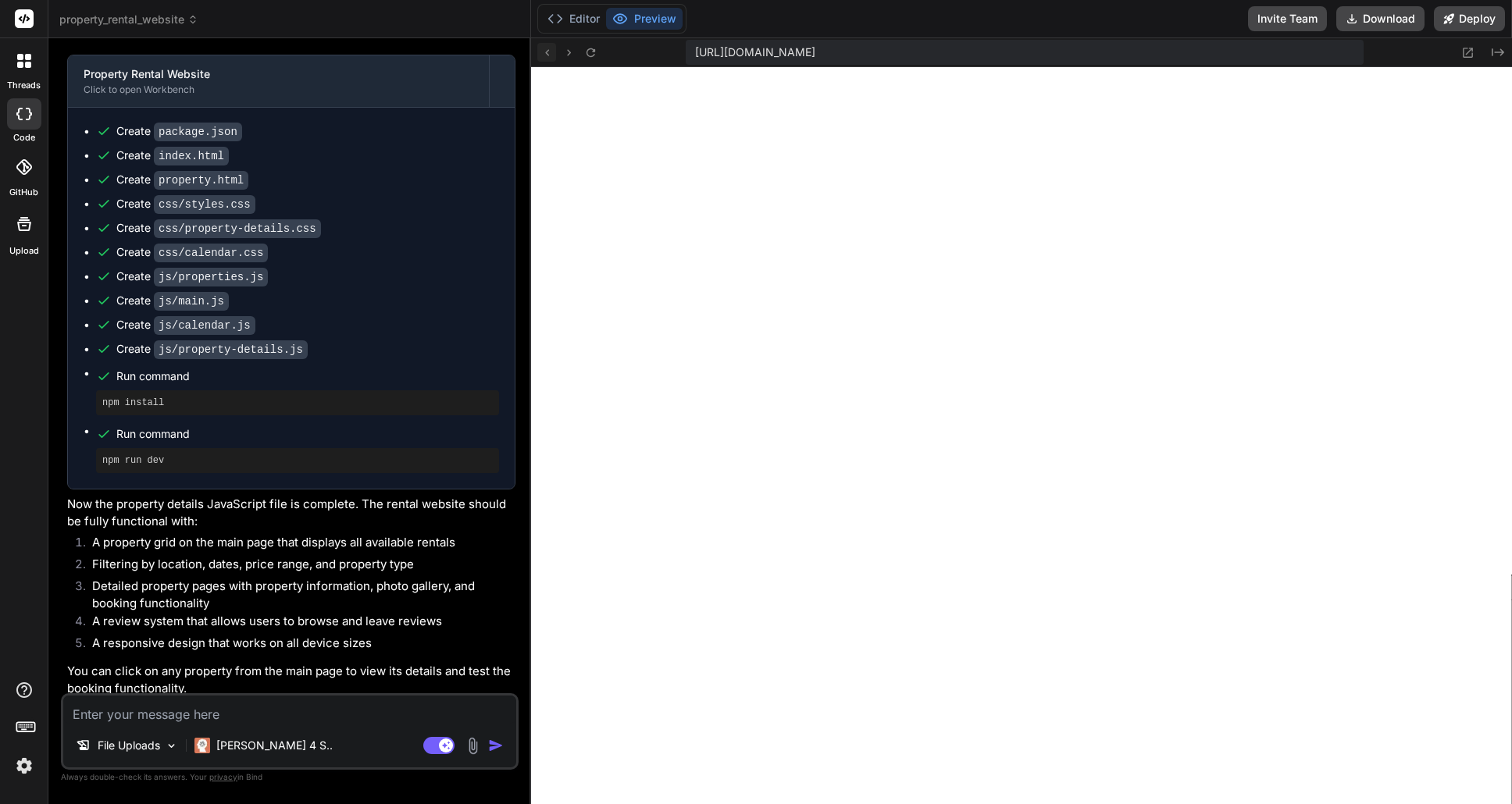
click at [547, 52] on icon at bounding box center [547, 52] width 13 height 13
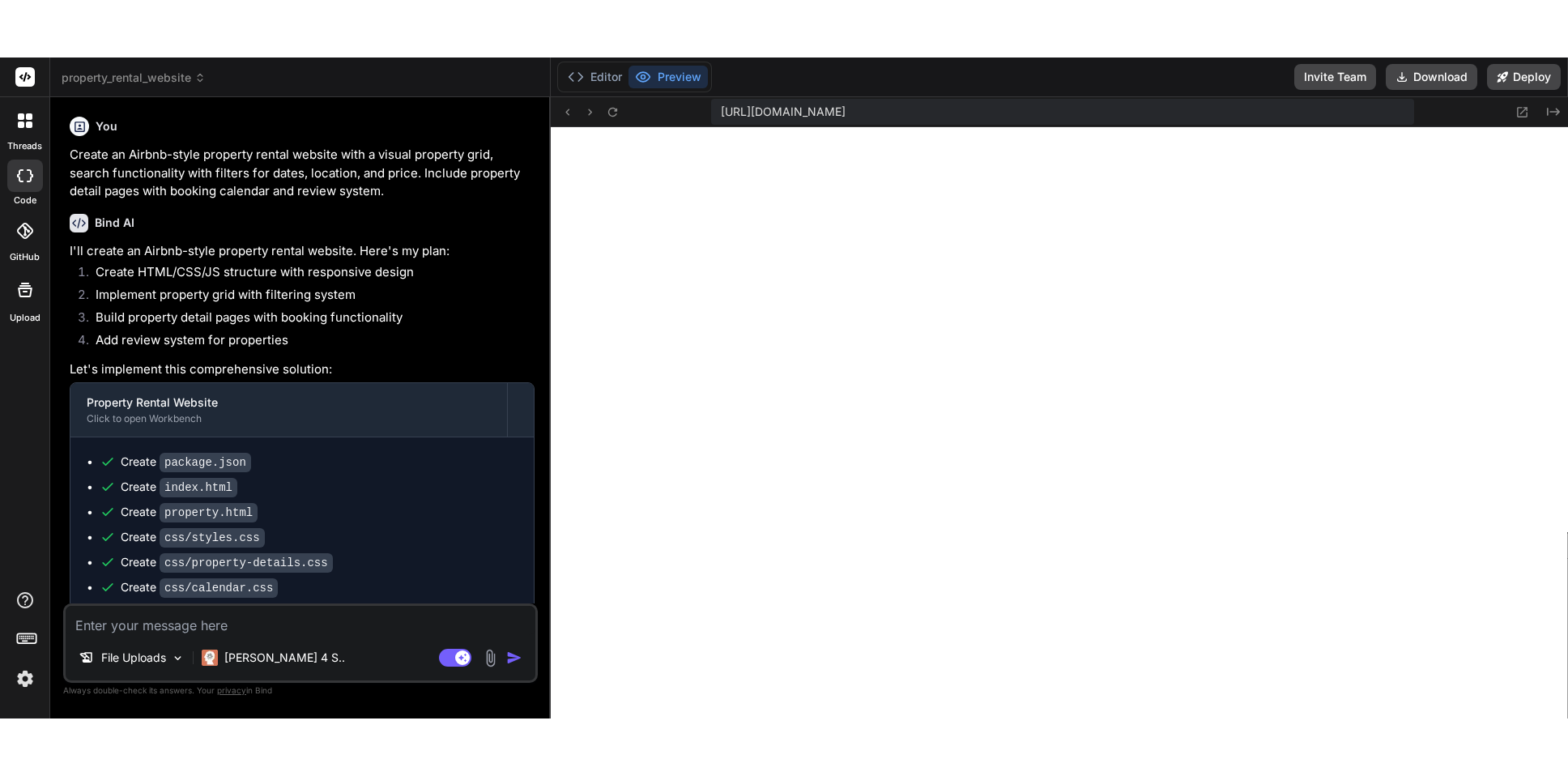
scroll to position [1985, 0]
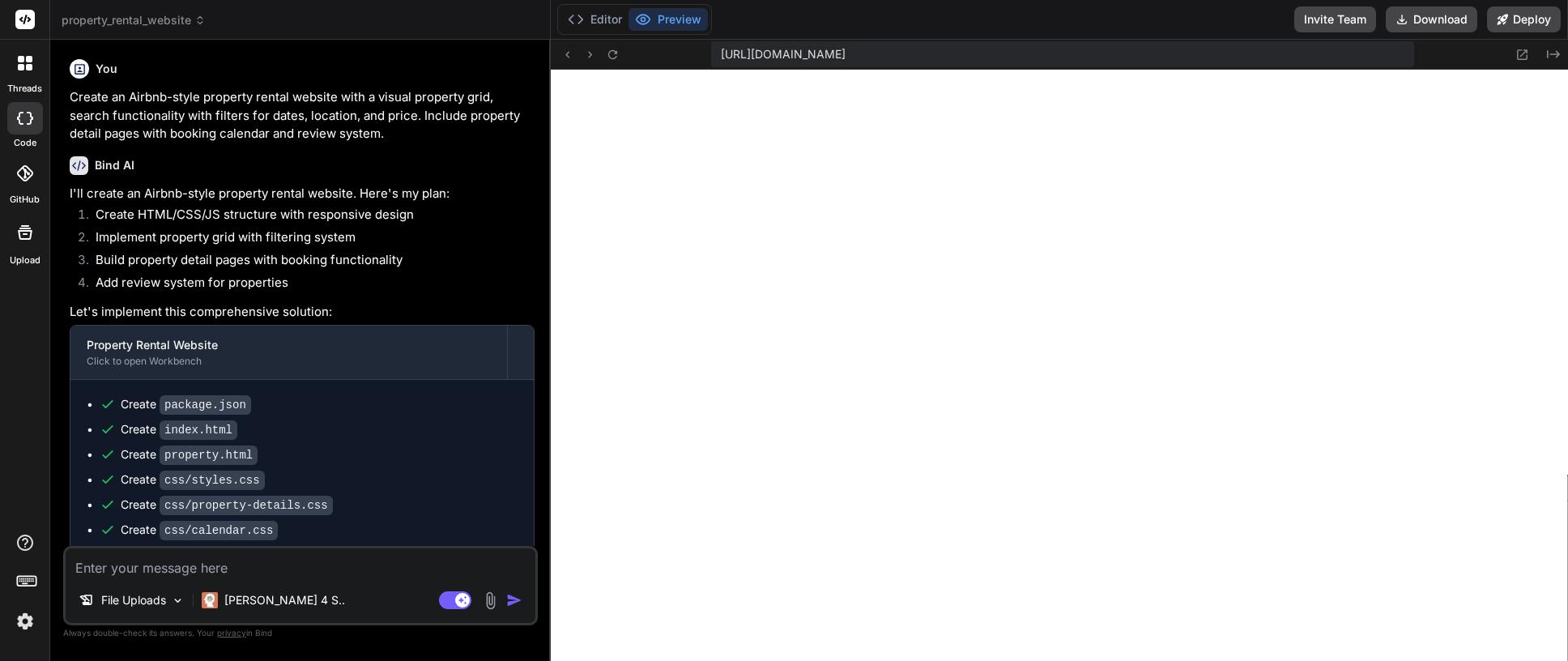
type textarea "x"
